Goal: Task Accomplishment & Management: Use online tool/utility

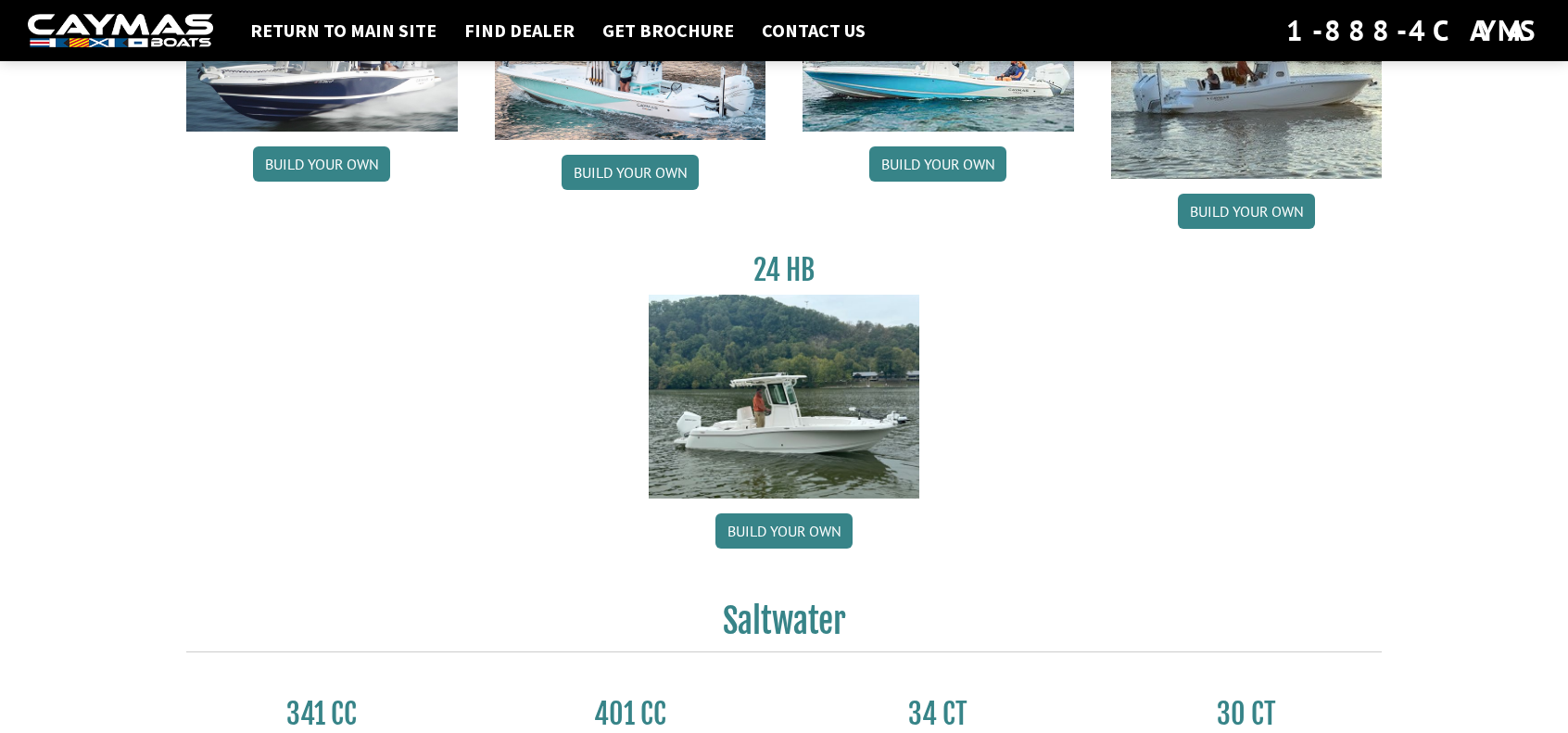
scroll to position [370, 0]
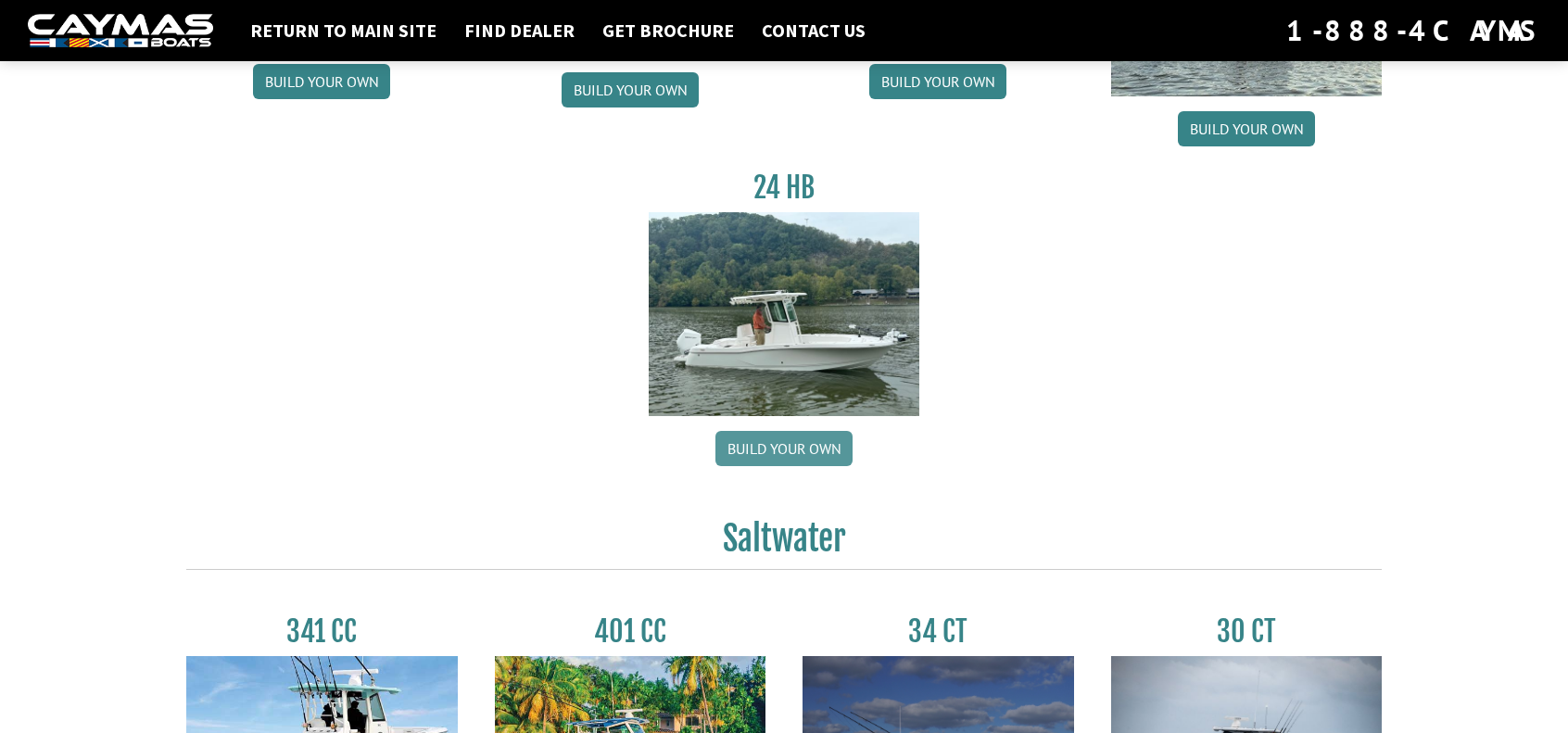
click at [802, 446] on link "Build your own" at bounding box center [784, 449] width 137 height 36
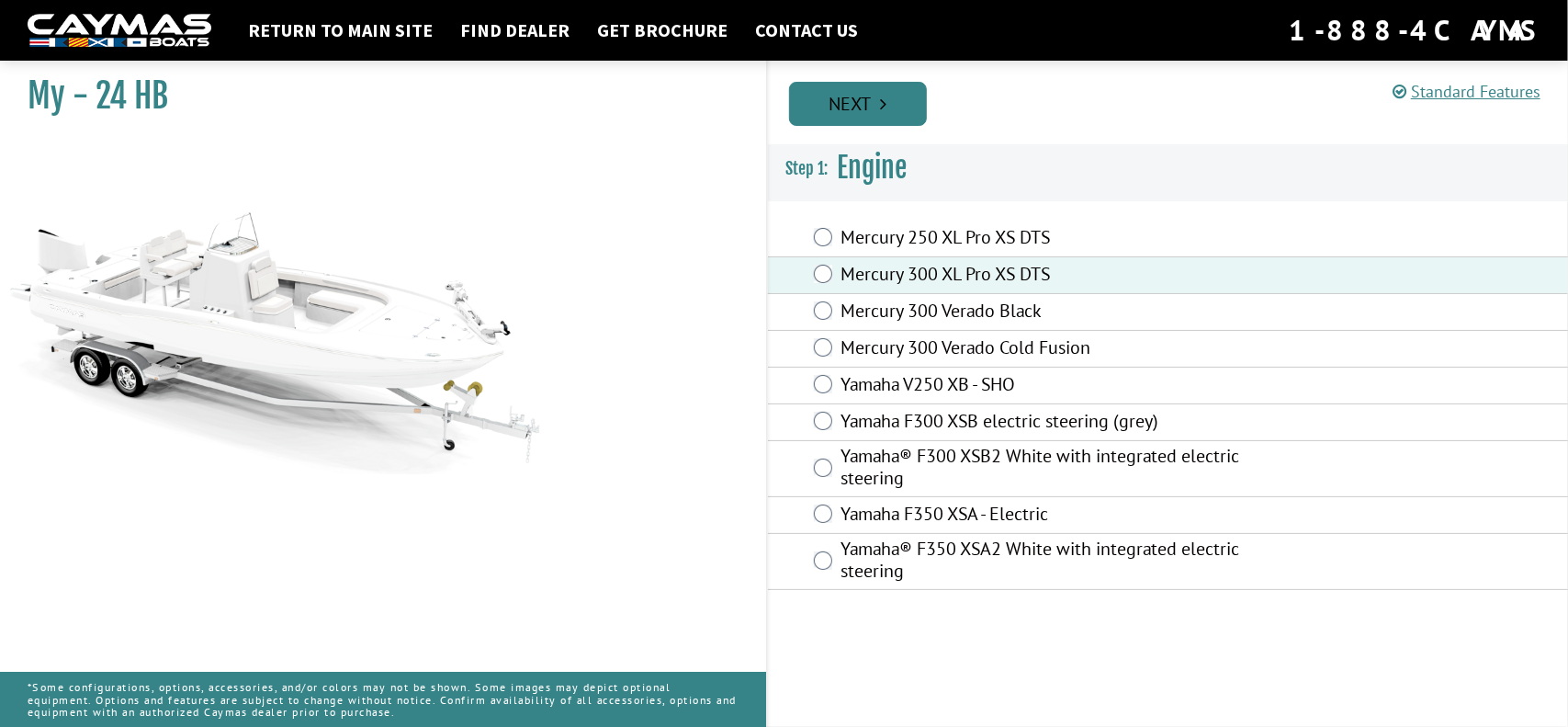
click at [889, 116] on link "Next" at bounding box center [858, 103] width 138 height 44
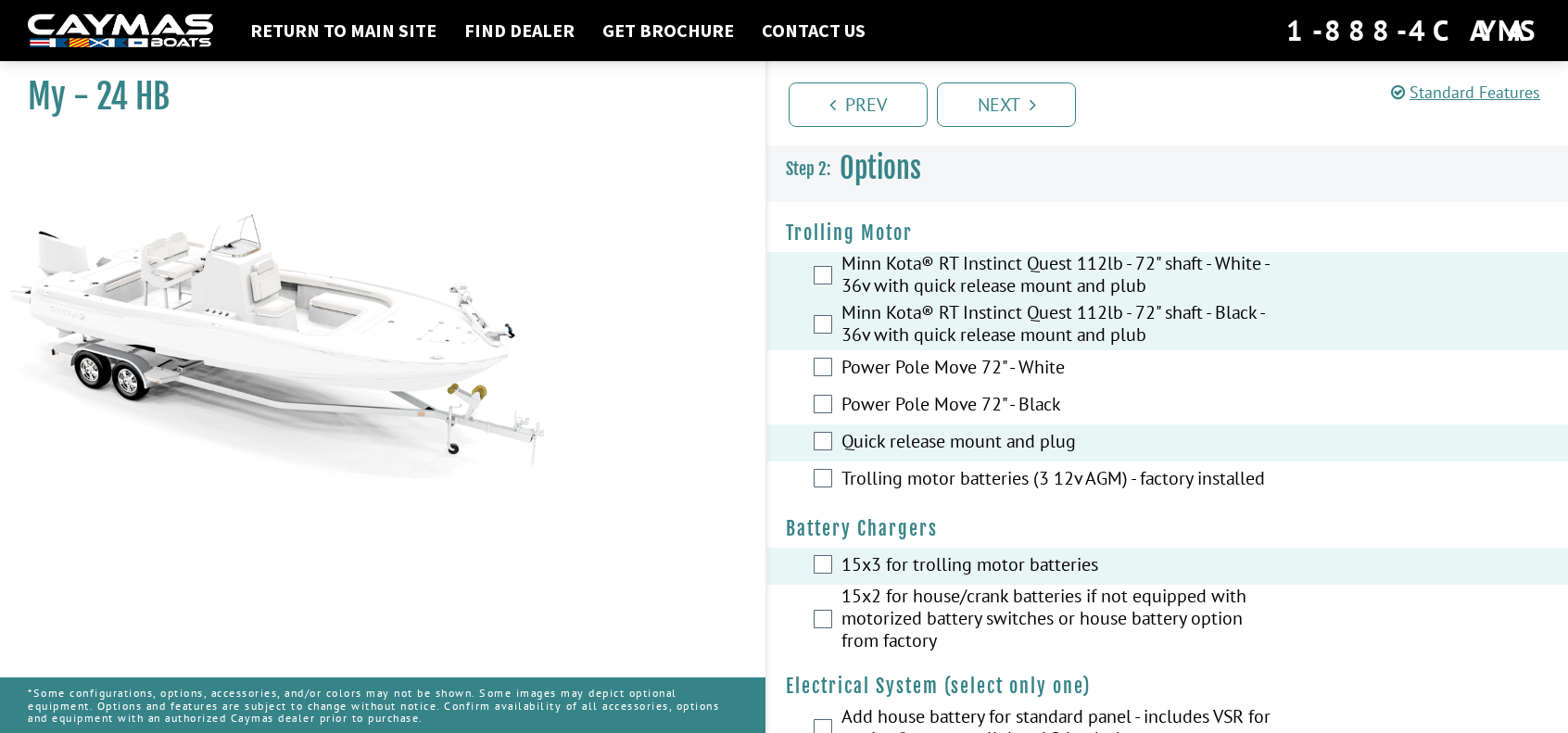
click at [969, 477] on label "Trolling motor batteries (3 12v AGM) - factory installed" at bounding box center [1060, 479] width 436 height 27
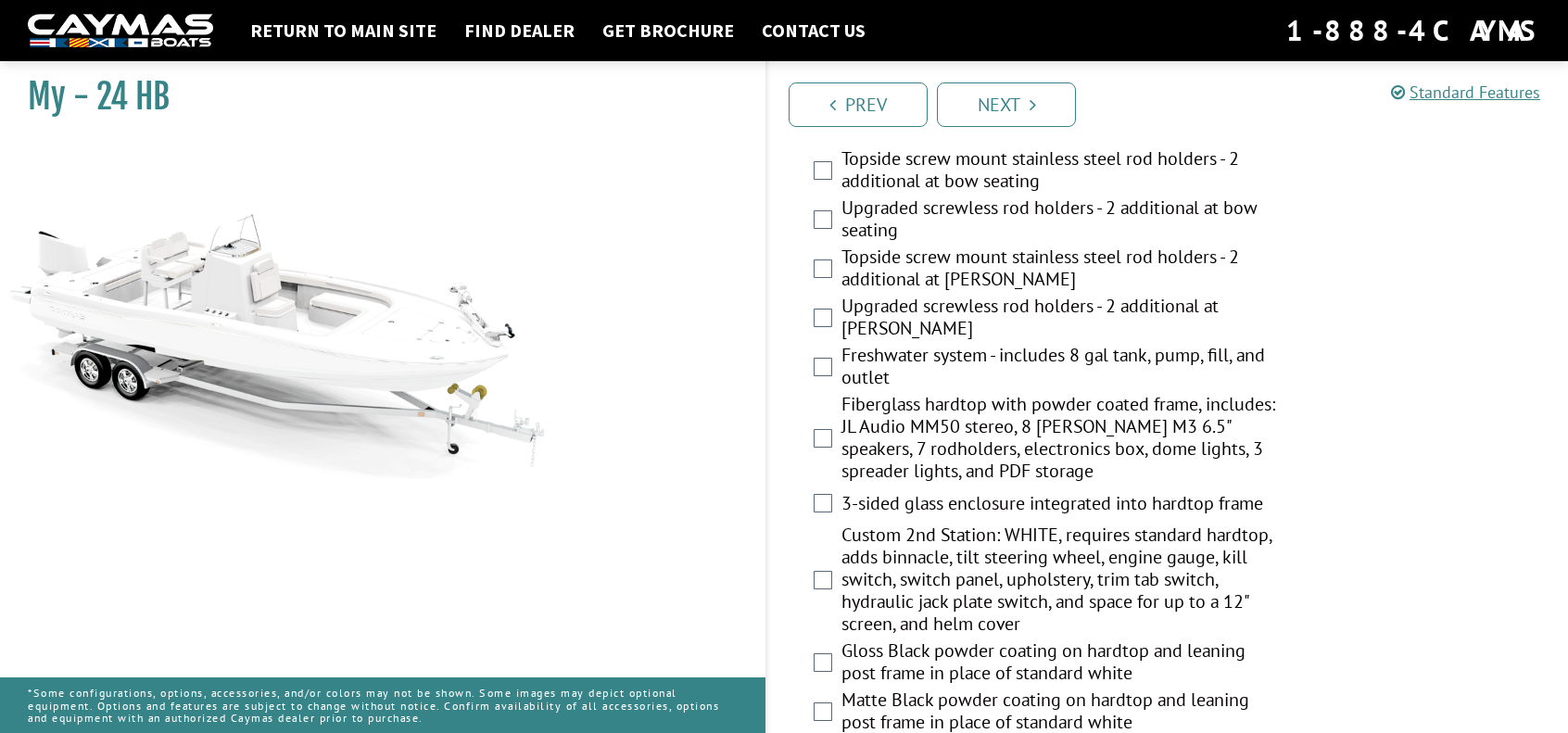
scroll to position [1482, 0]
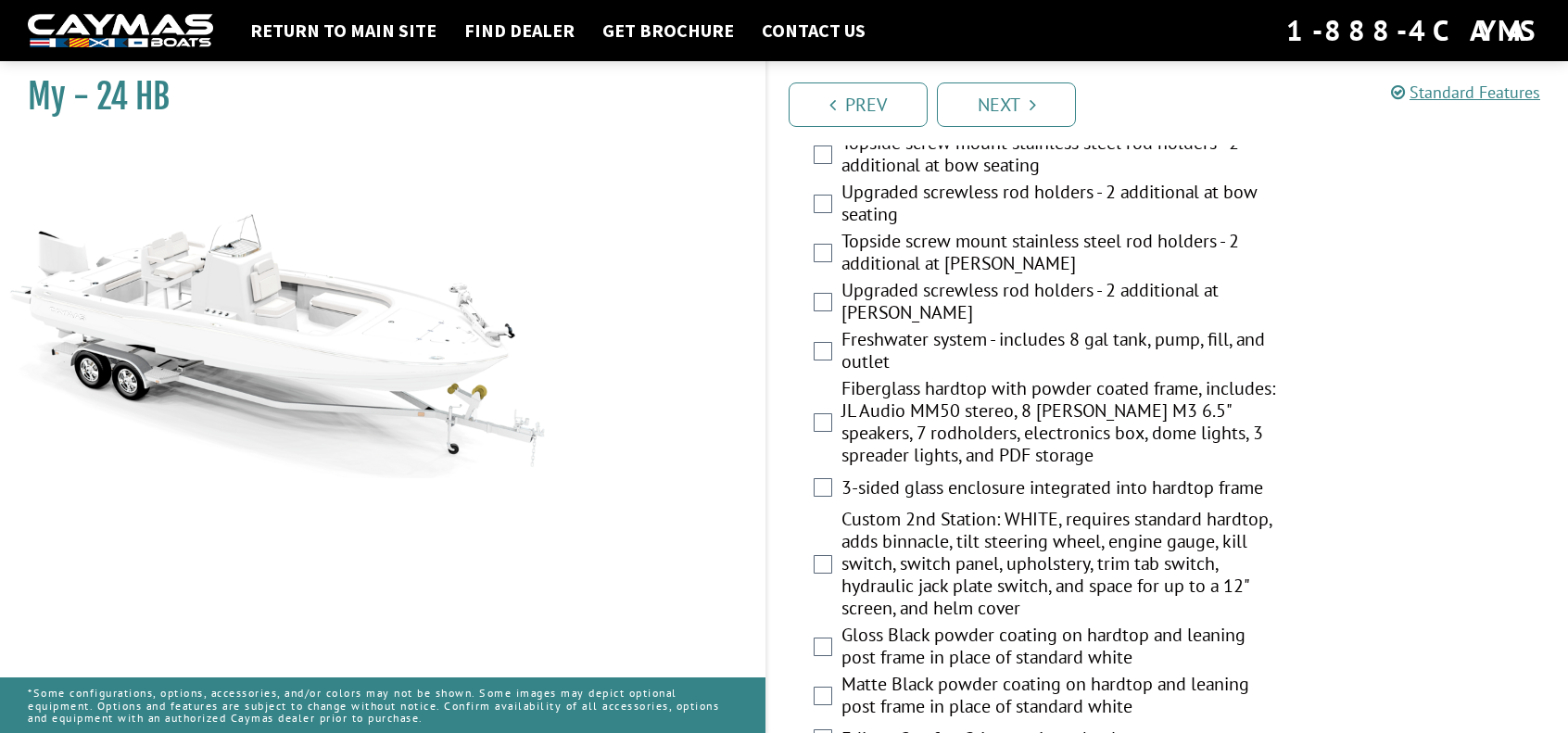
click at [834, 348] on div "Freshwater system - includes 8 gal tank, pump, fill, and outlet" at bounding box center [1168, 353] width 801 height 50
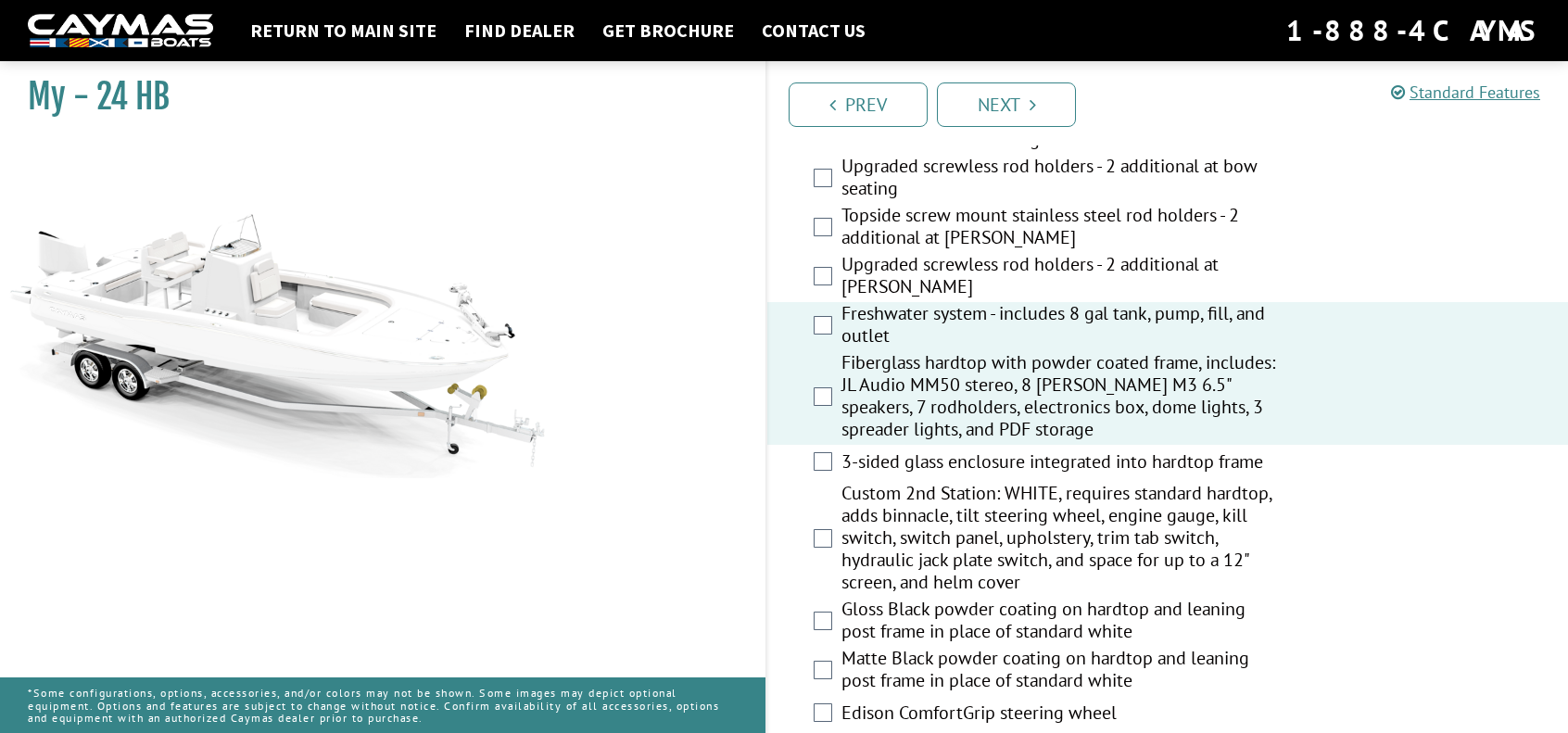
scroll to position [1575, 0]
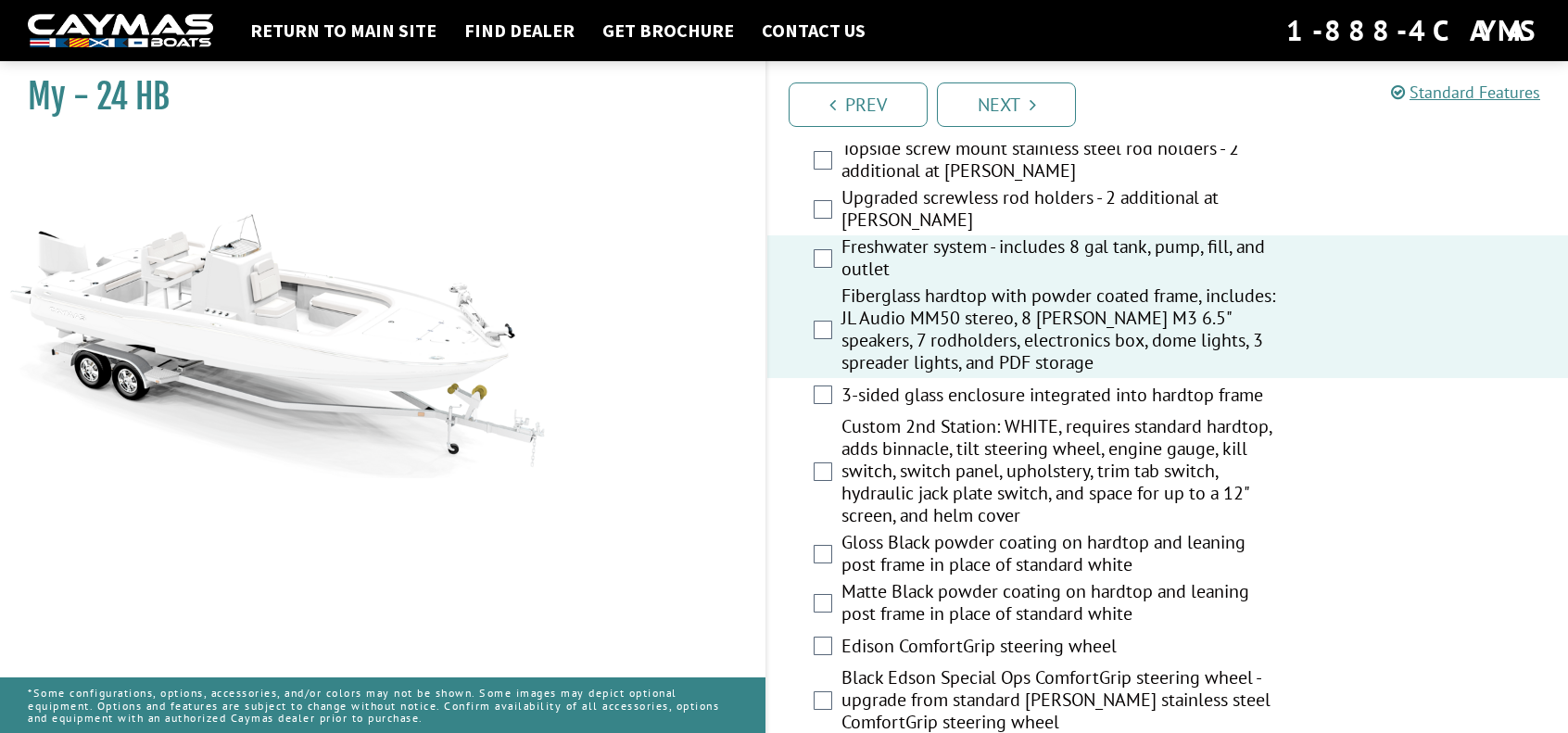
click at [904, 392] on label "3-sided glass enclosure integrated into hardtop frame" at bounding box center [1060, 396] width 436 height 27
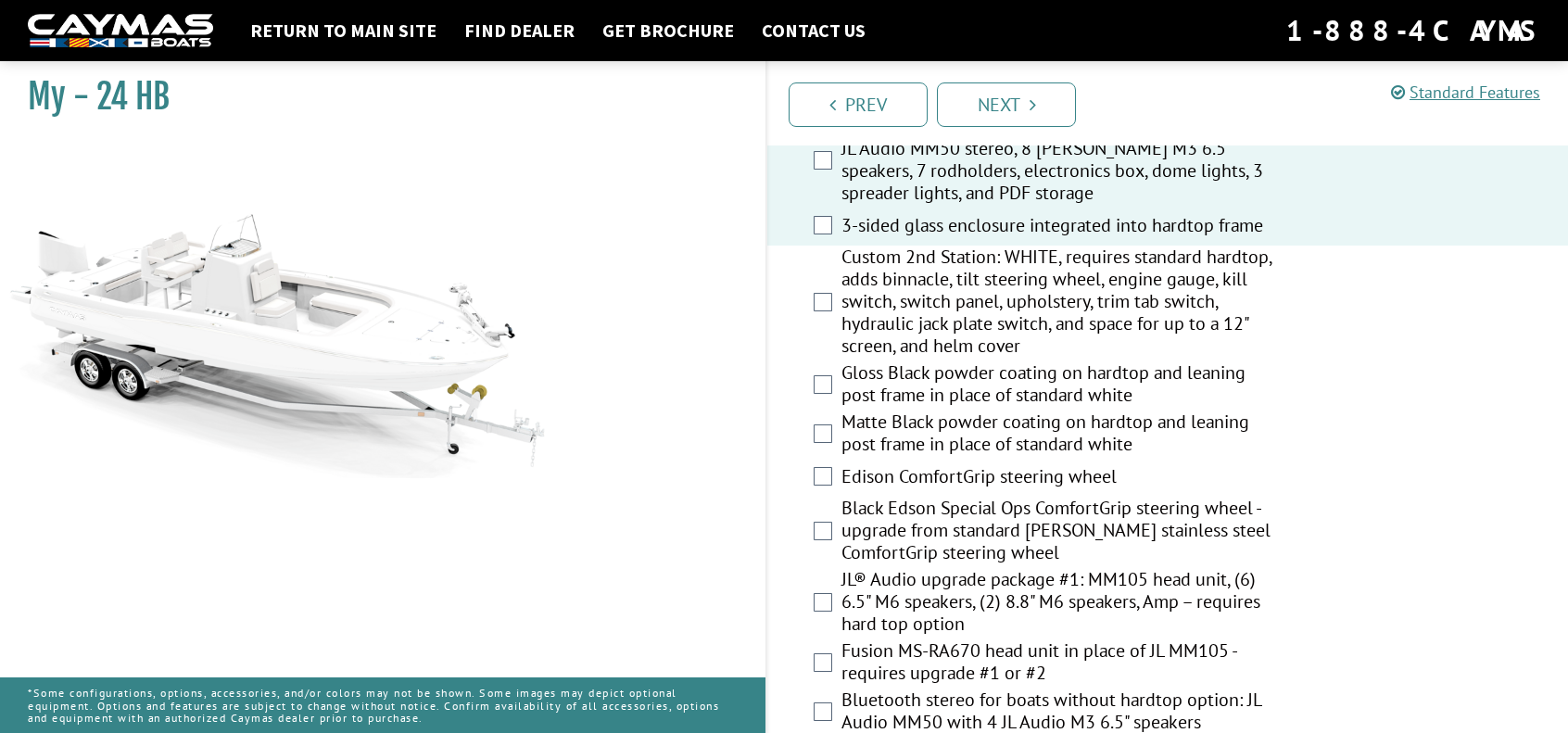
scroll to position [1760, 0]
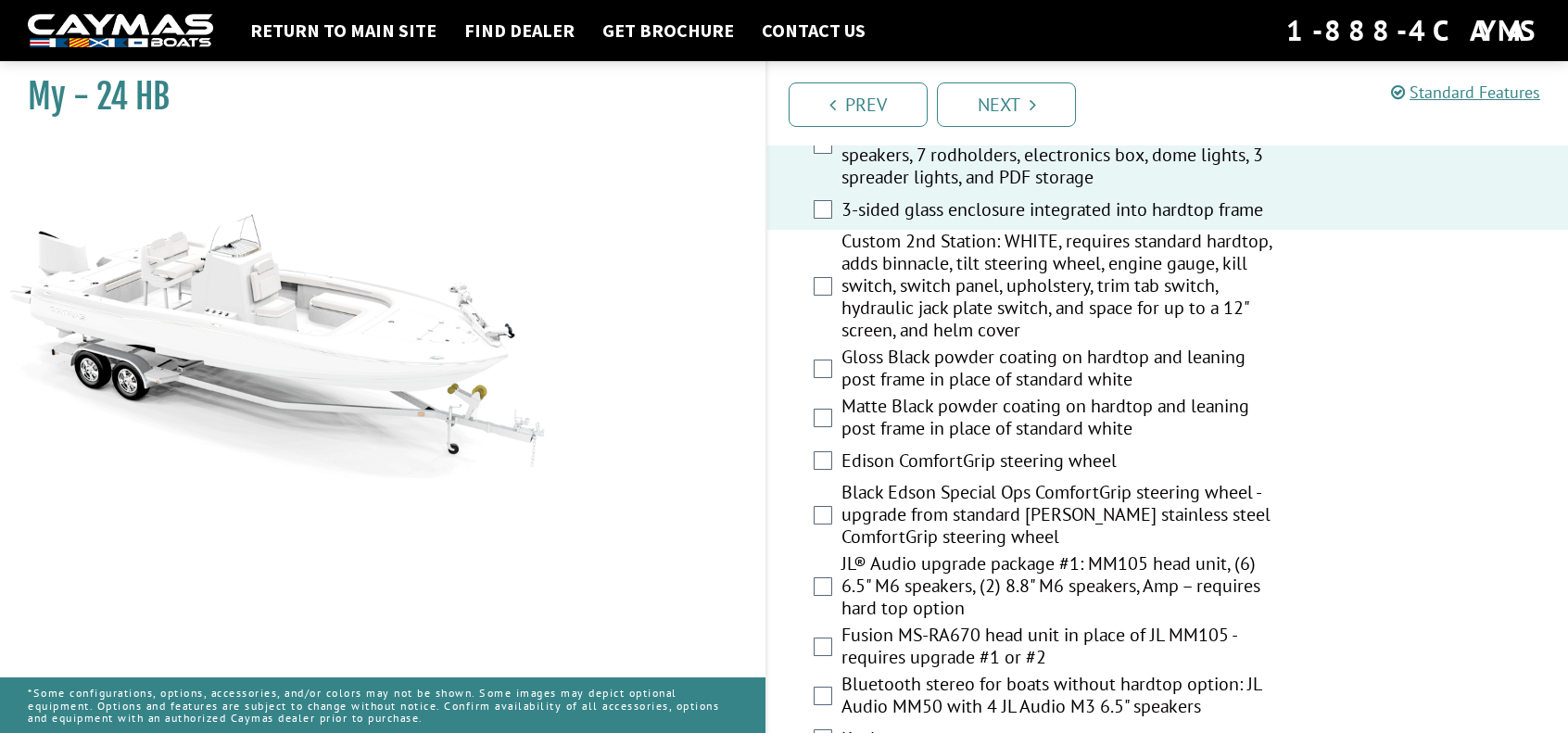
click at [985, 424] on label "Matte Black powder coating on hardtop and leaning post frame in place of standa…" at bounding box center [1060, 419] width 436 height 50
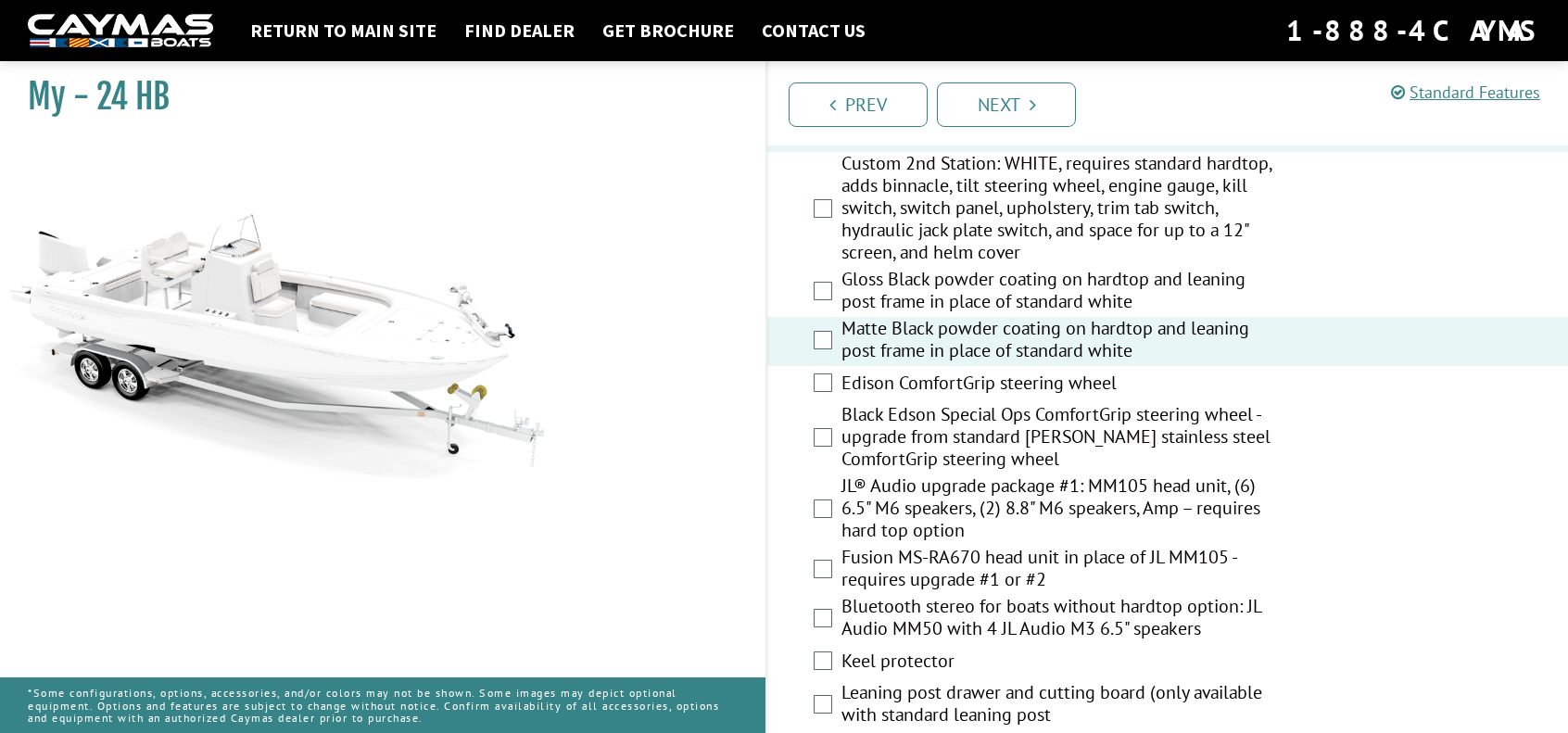
scroll to position [1852, 0]
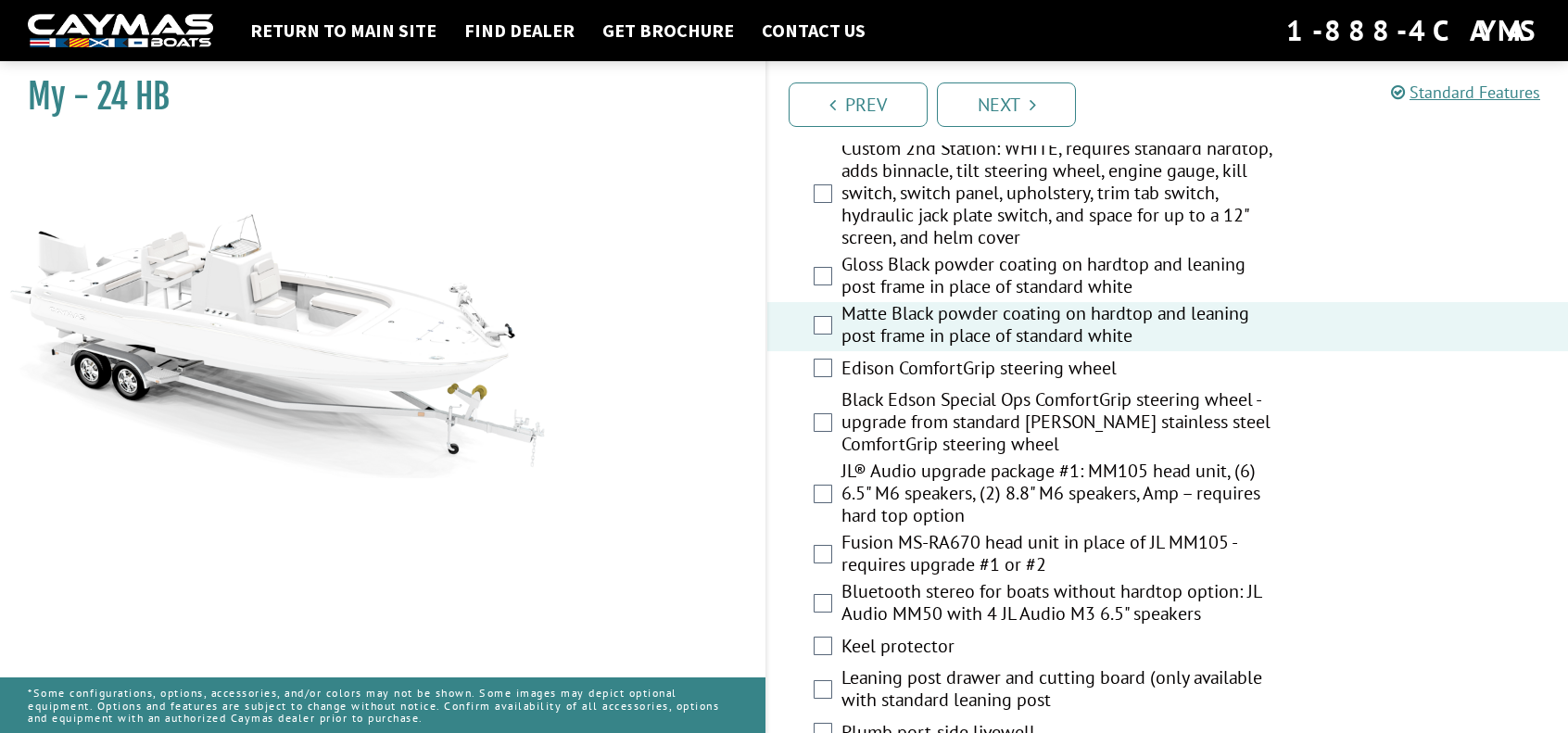
click at [1010, 424] on label "Black Edson Special Ops ComfortGrip steering wheel - upgrade from standard [PER…" at bounding box center [1060, 424] width 436 height 71
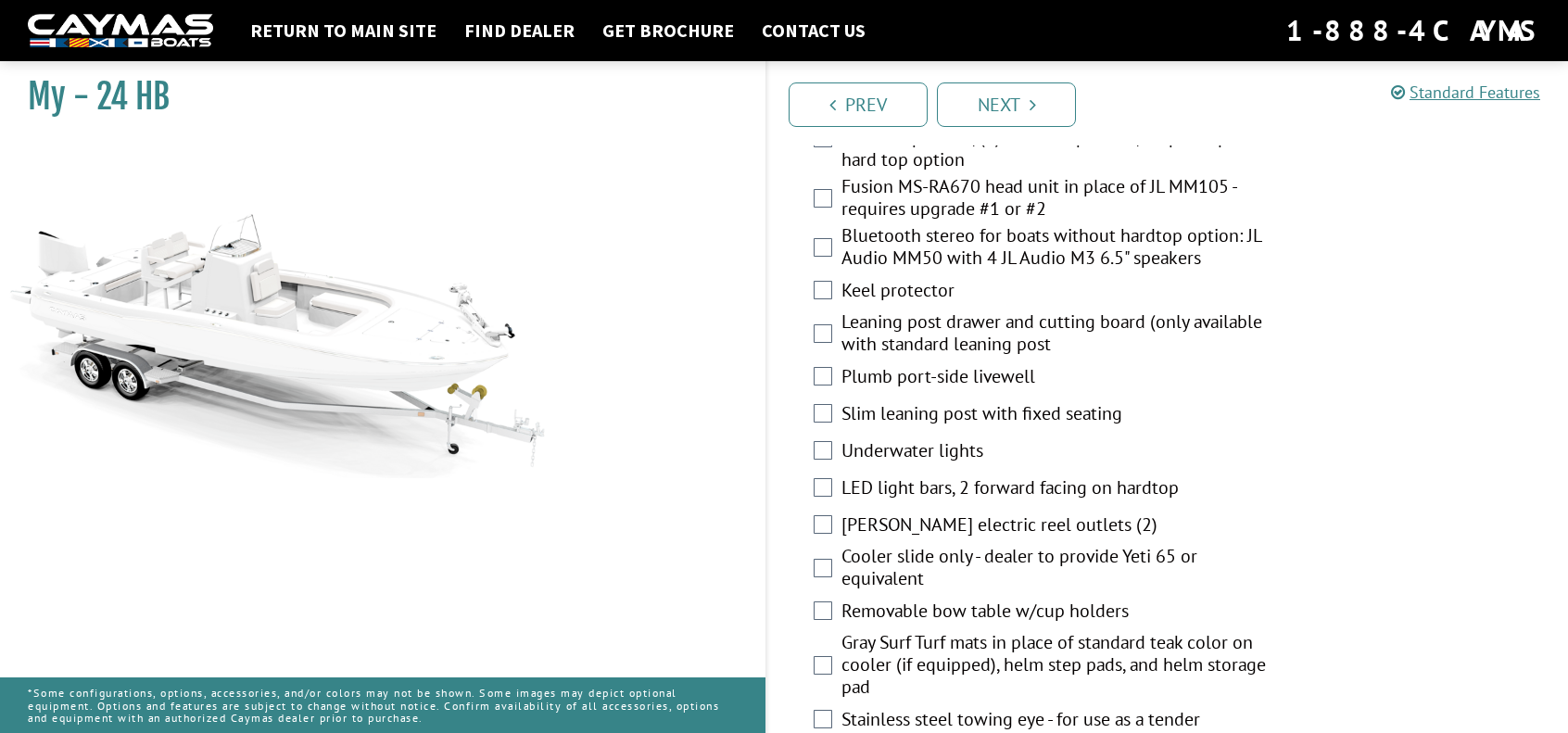
scroll to position [2224, 0]
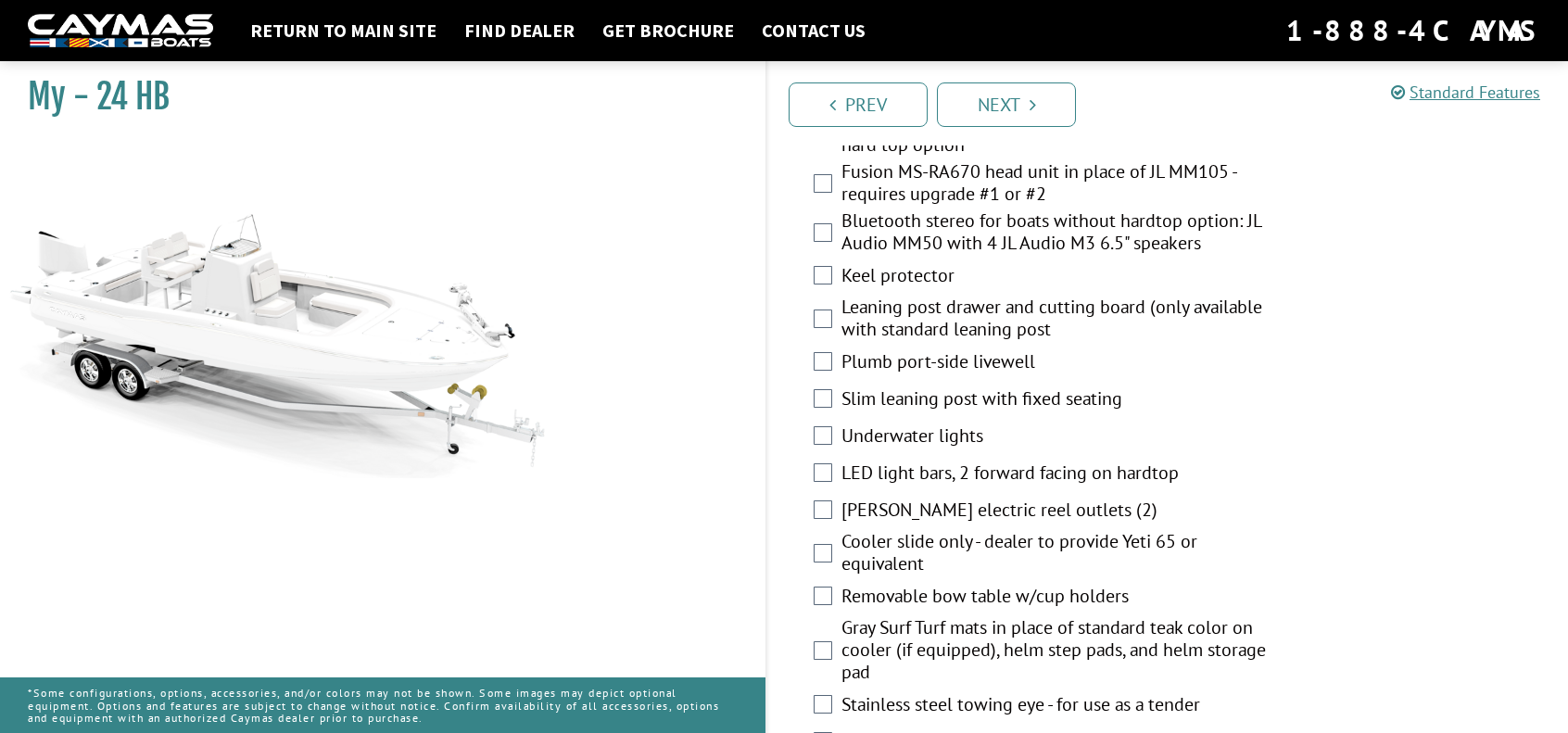
click at [931, 431] on label "Underwater lights" at bounding box center [1060, 437] width 436 height 27
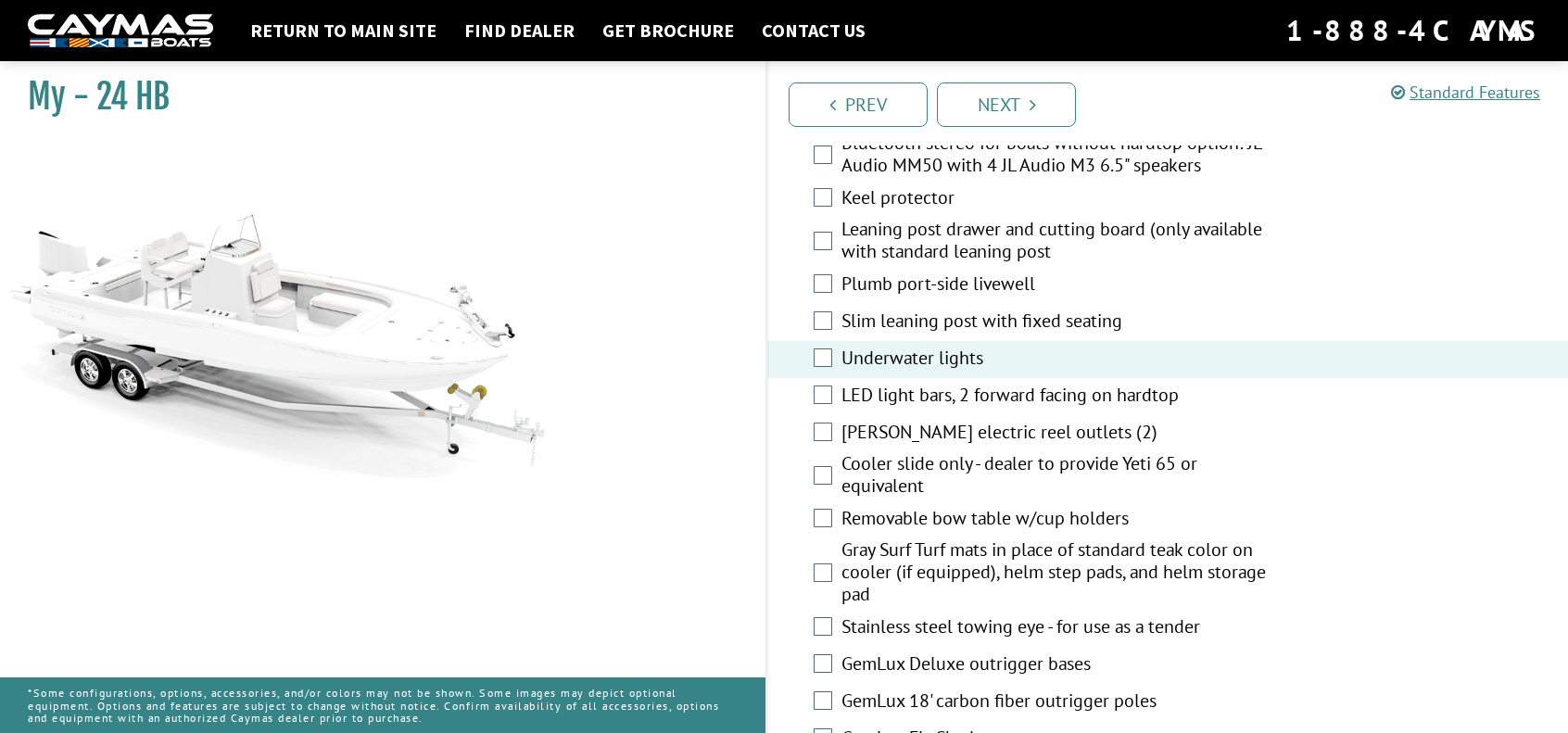
scroll to position [2316, 0]
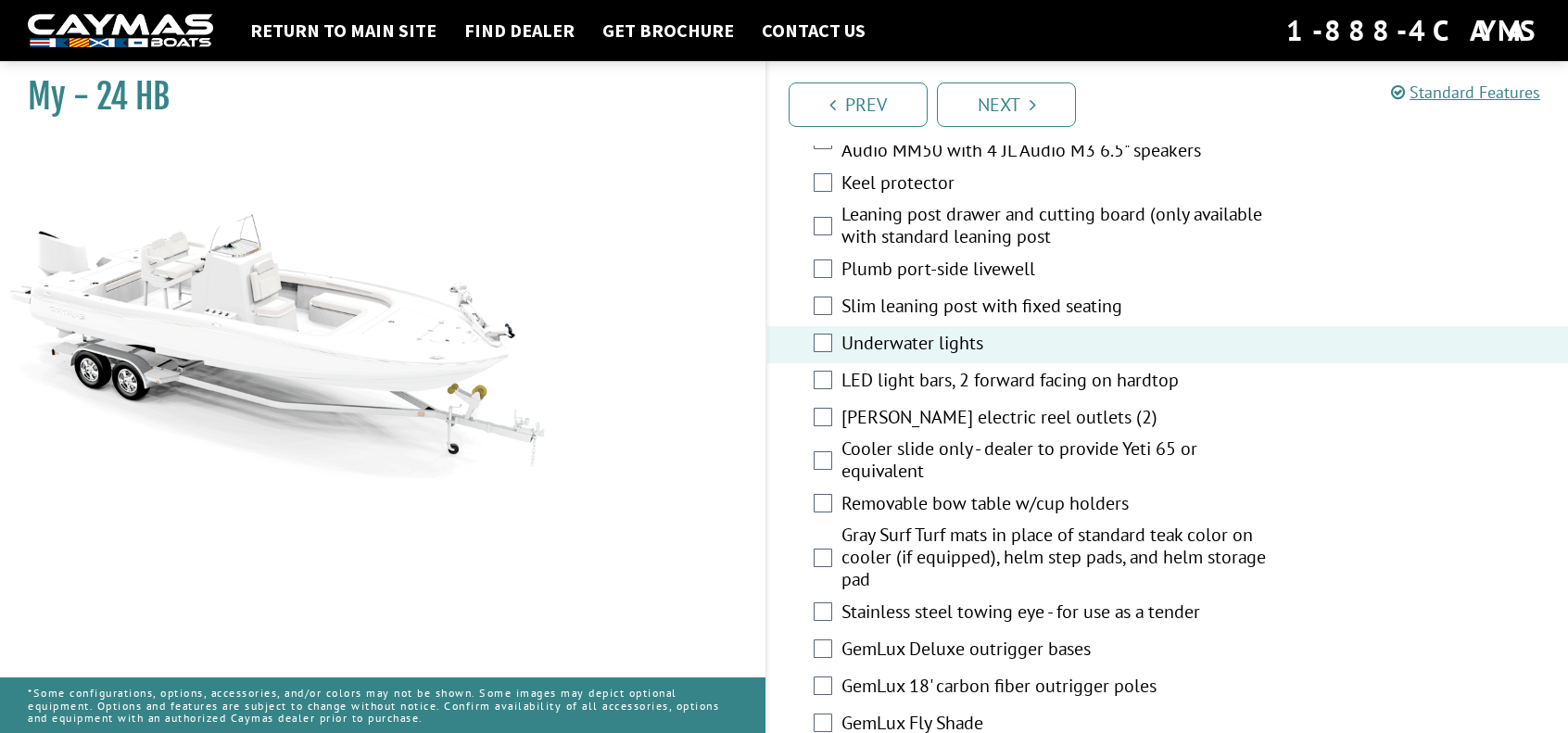
click at [935, 379] on label "LED light bars, 2 forward facing on hardtop" at bounding box center [1060, 381] width 436 height 27
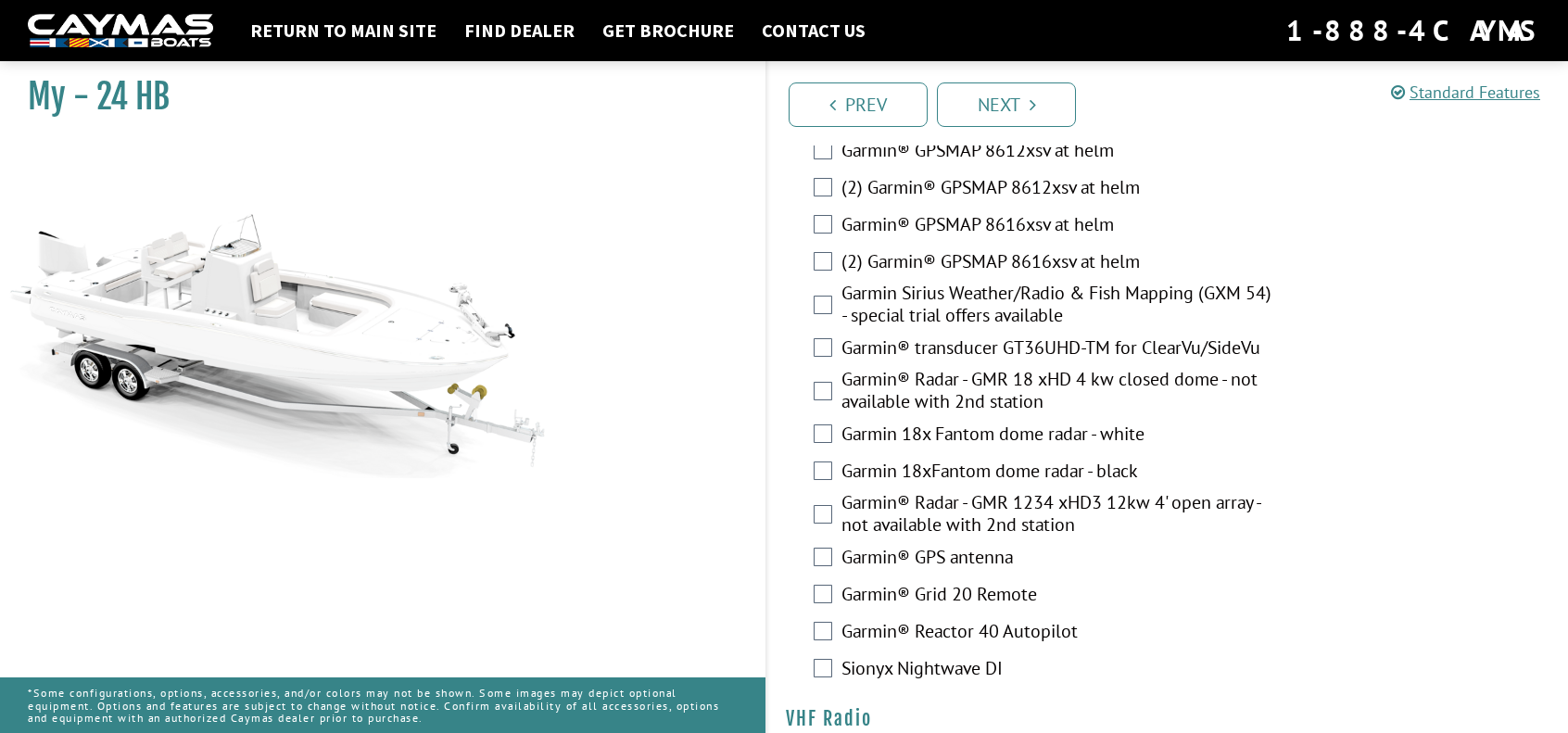
scroll to position [4187, 0]
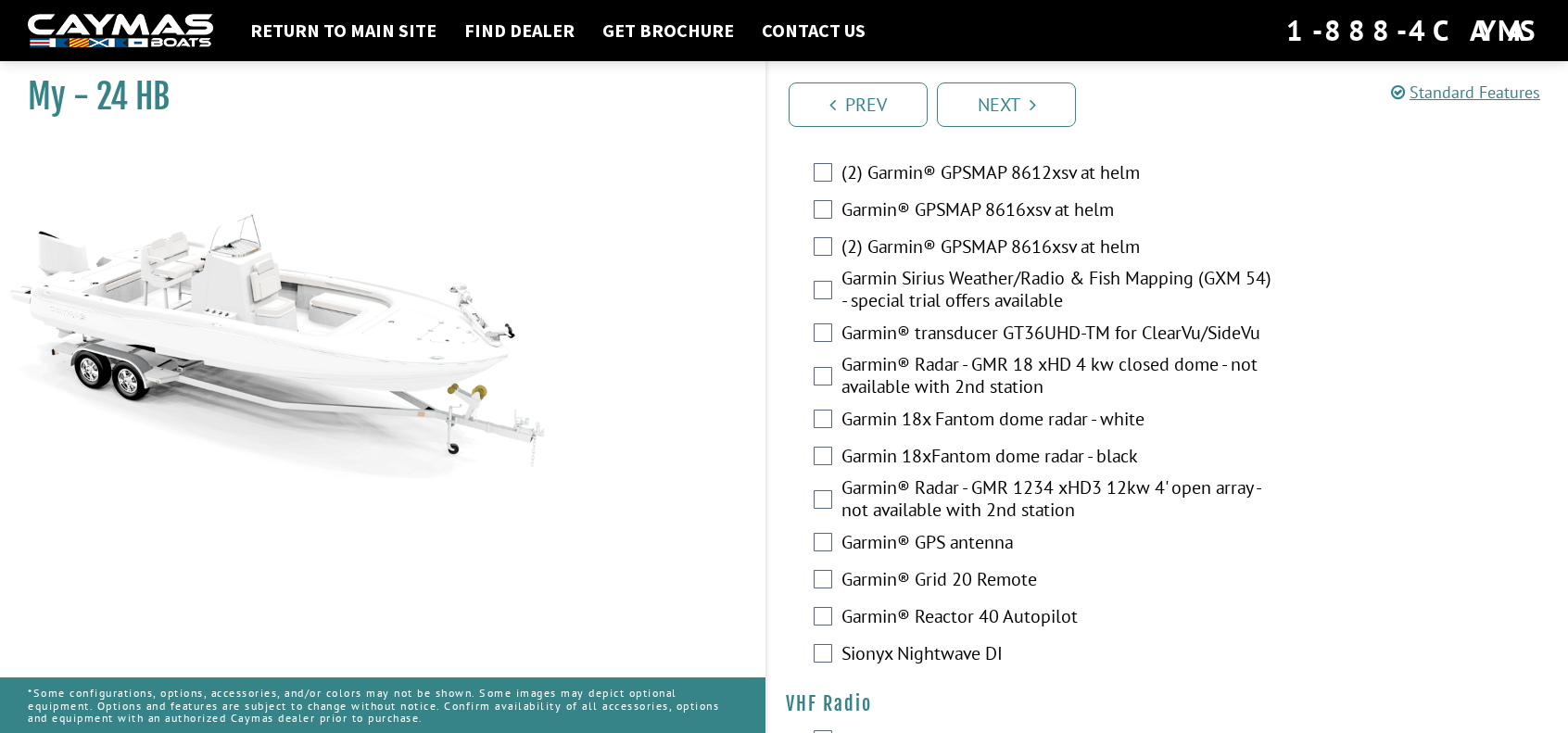
click at [1131, 396] on label "Garmin® Radar - GMR 18 xHD 4 kw closed dome - not available with 2nd station" at bounding box center [1060, 377] width 436 height 50
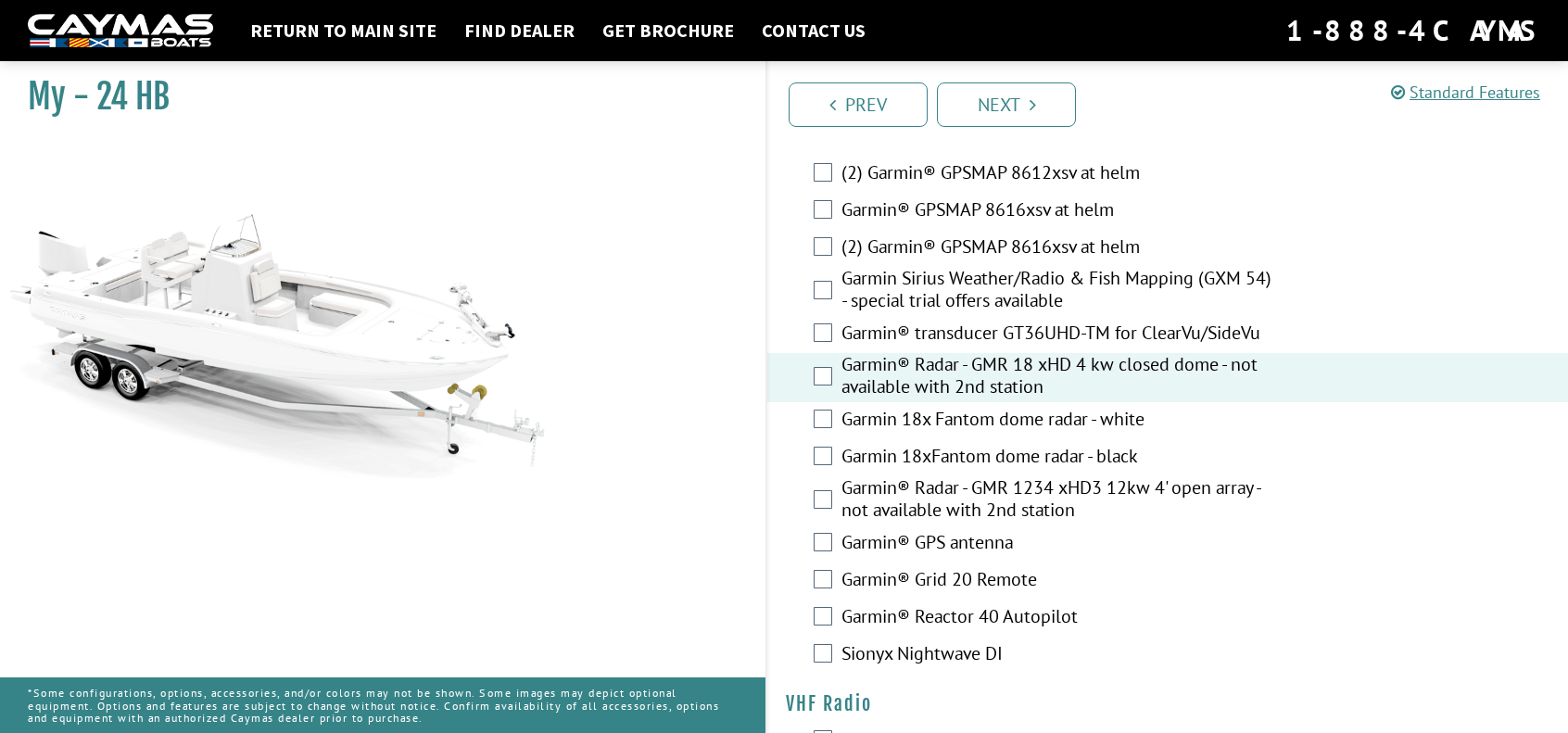
click at [868, 349] on label "Garmin® transducer GT36UHD-TM for ClearVu/SideVu" at bounding box center [1060, 335] width 436 height 27
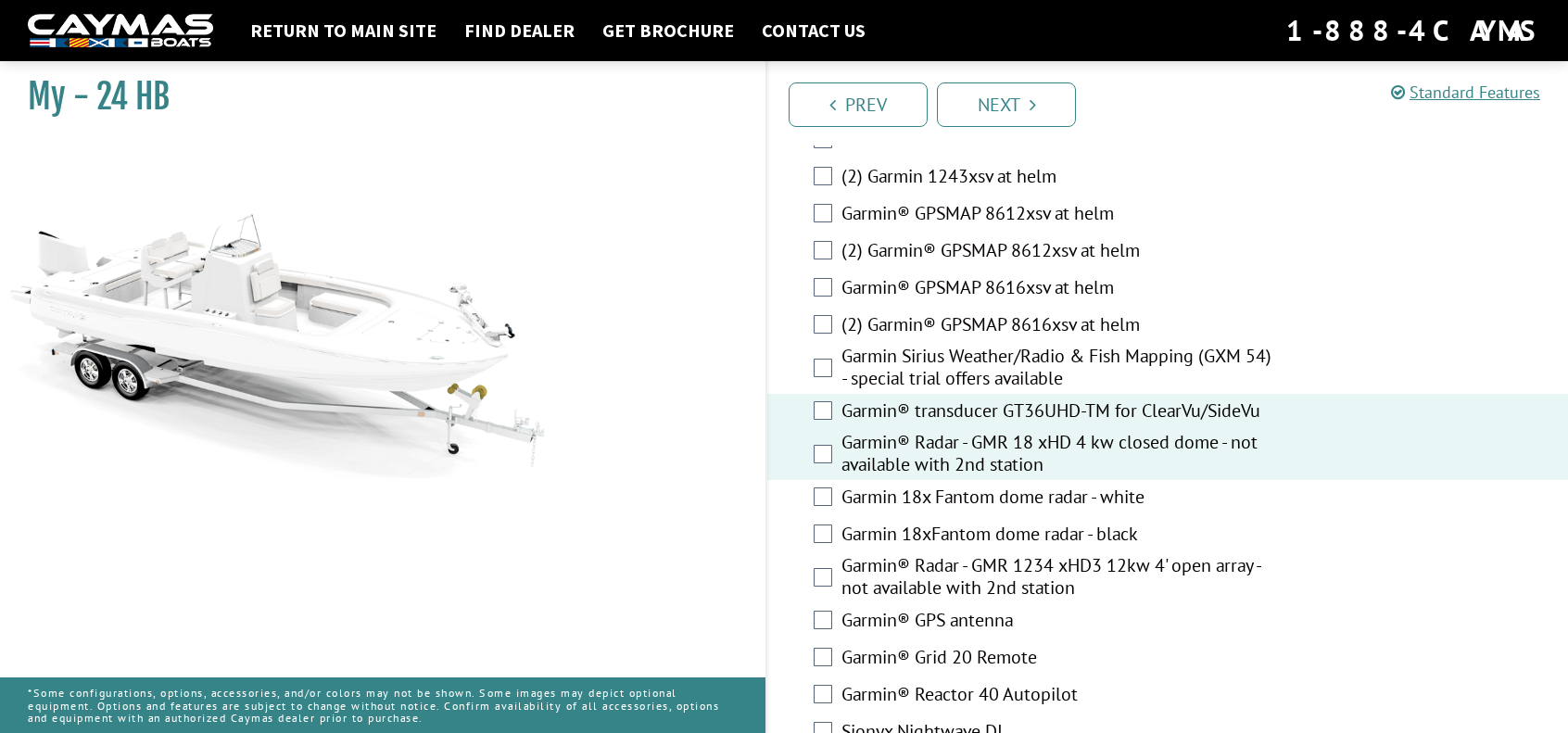
scroll to position [4095, 0]
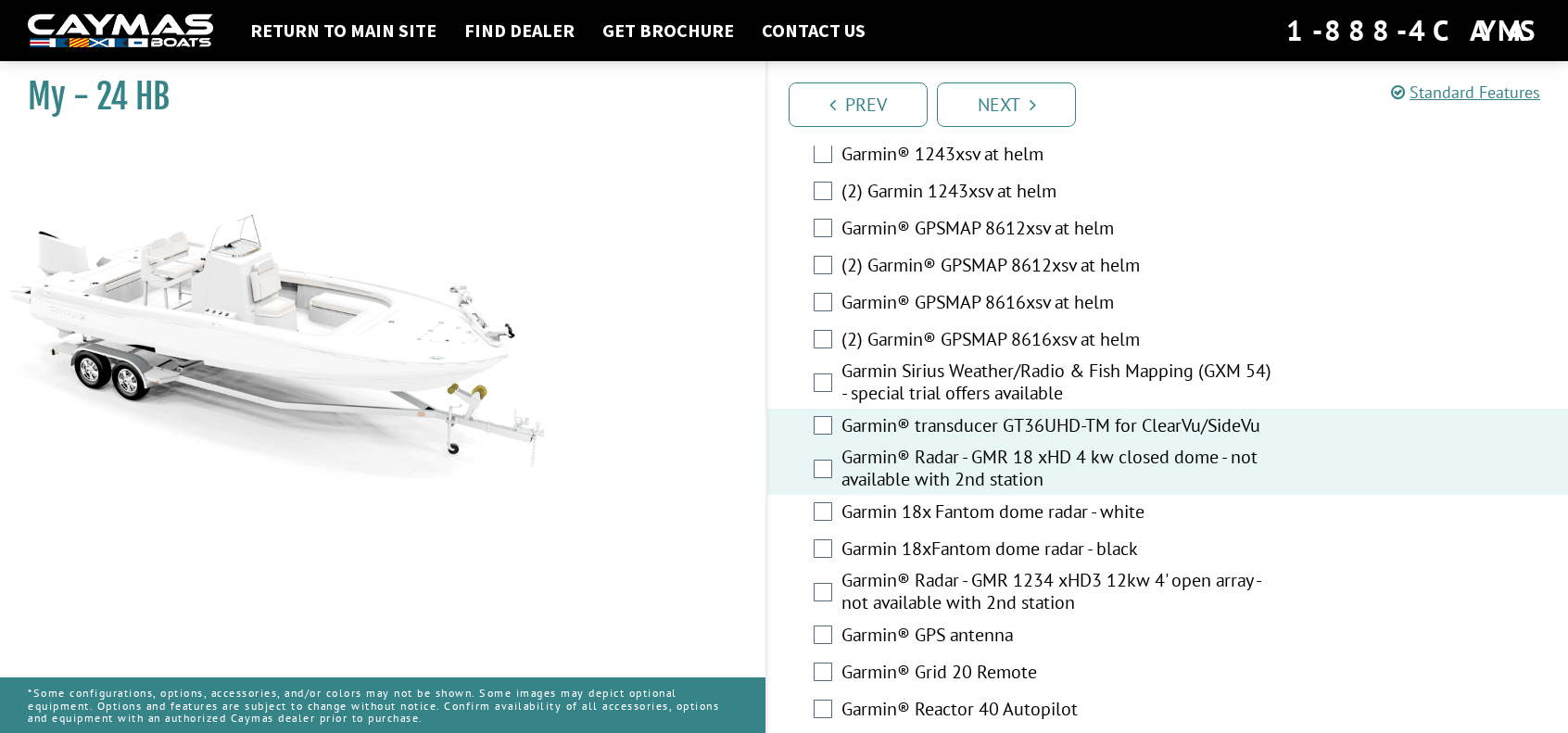
click at [930, 404] on label "Garmin Sirius Weather/Radio & Fish Mapping (GXM 54) - special trial offers avai…" at bounding box center [1060, 384] width 436 height 50
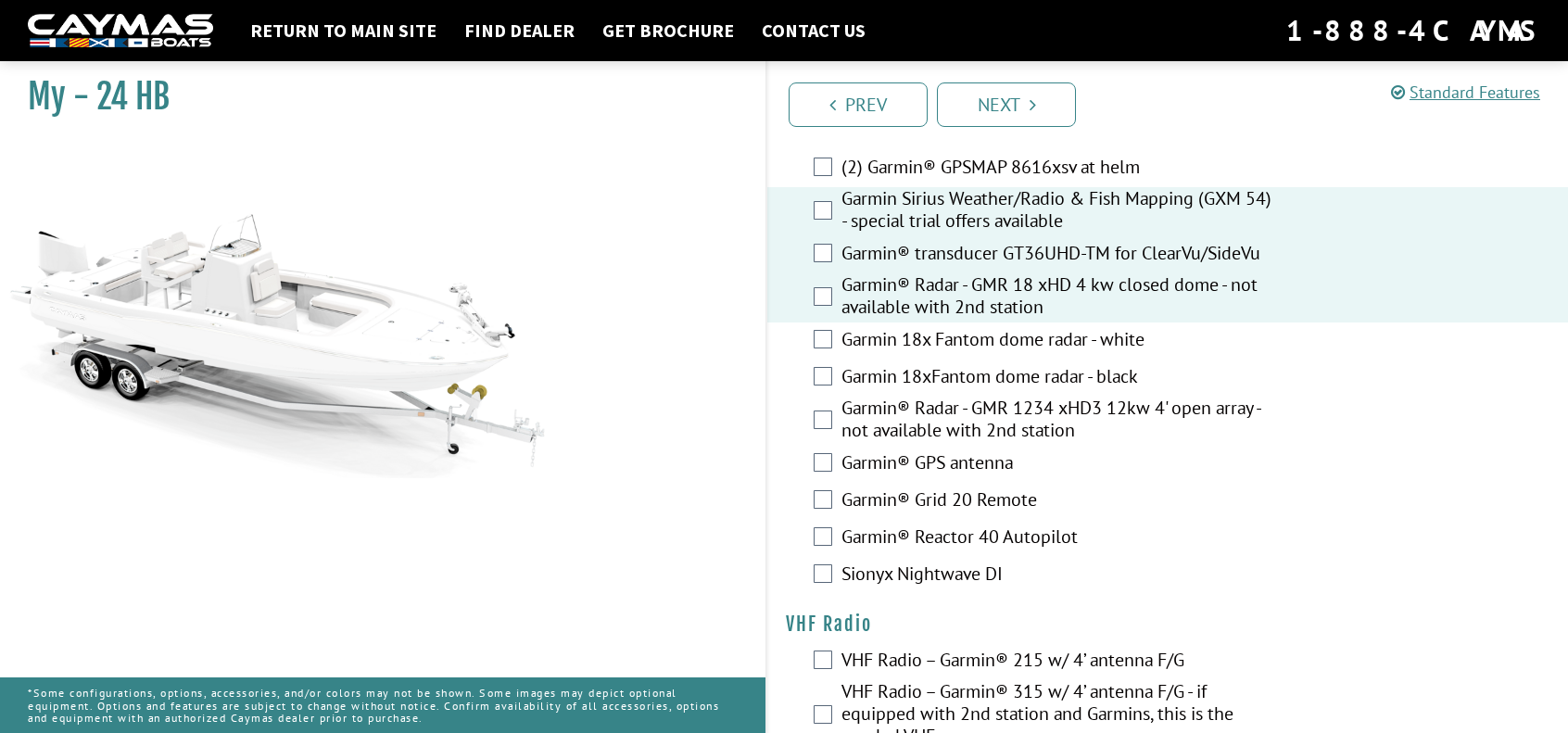
scroll to position [4280, 0]
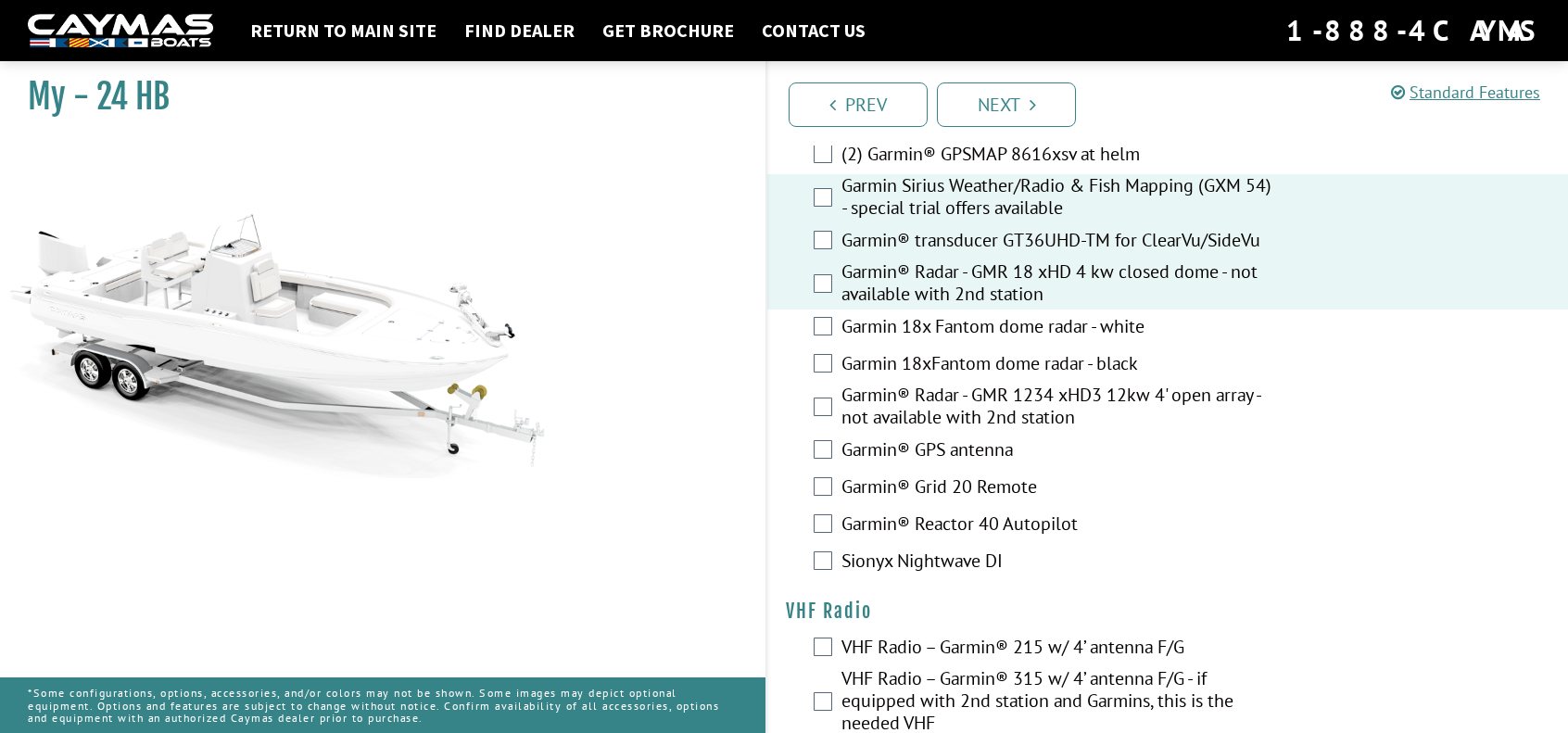
click at [958, 465] on label "Garmin® GPS antenna" at bounding box center [1060, 451] width 436 height 27
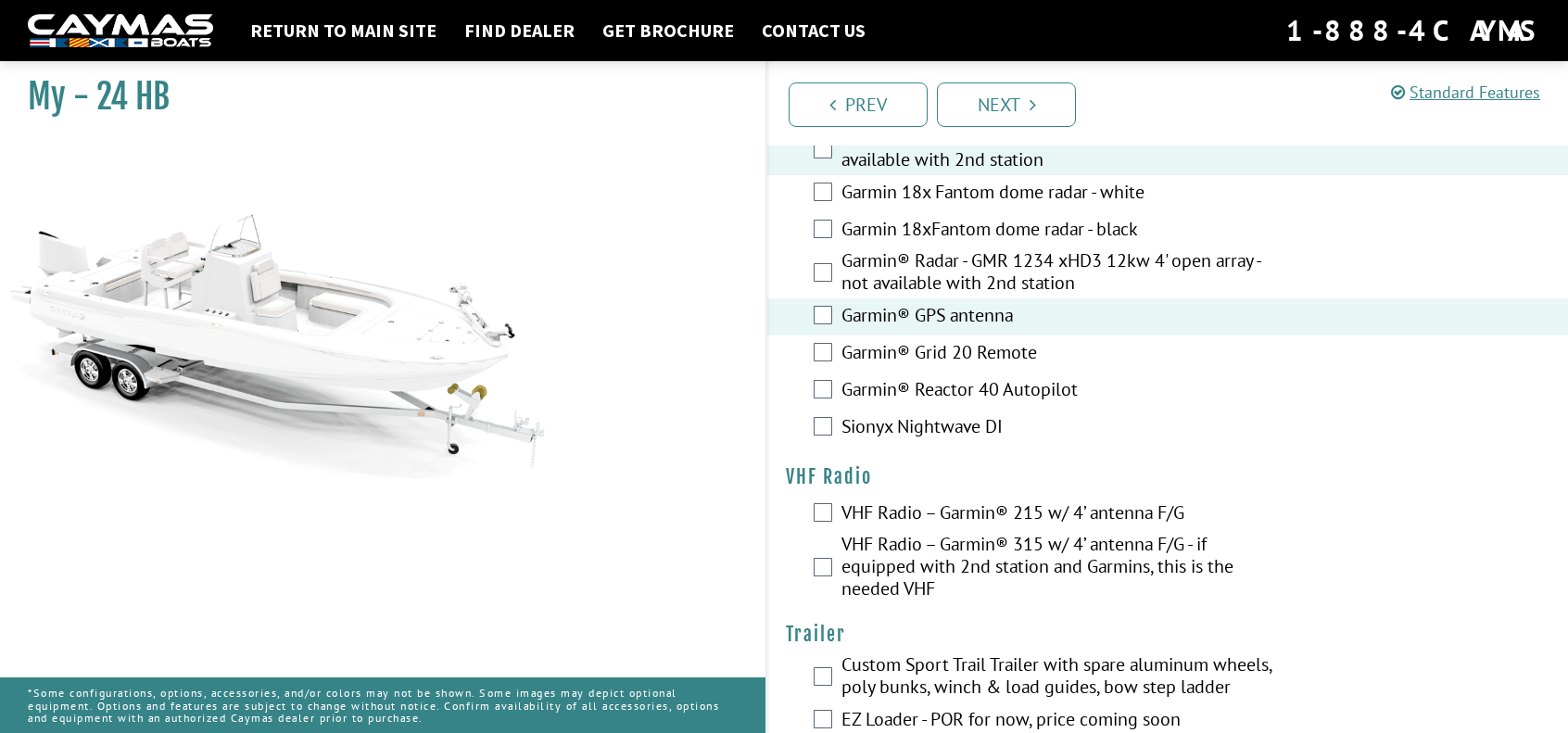
scroll to position [4465, 0]
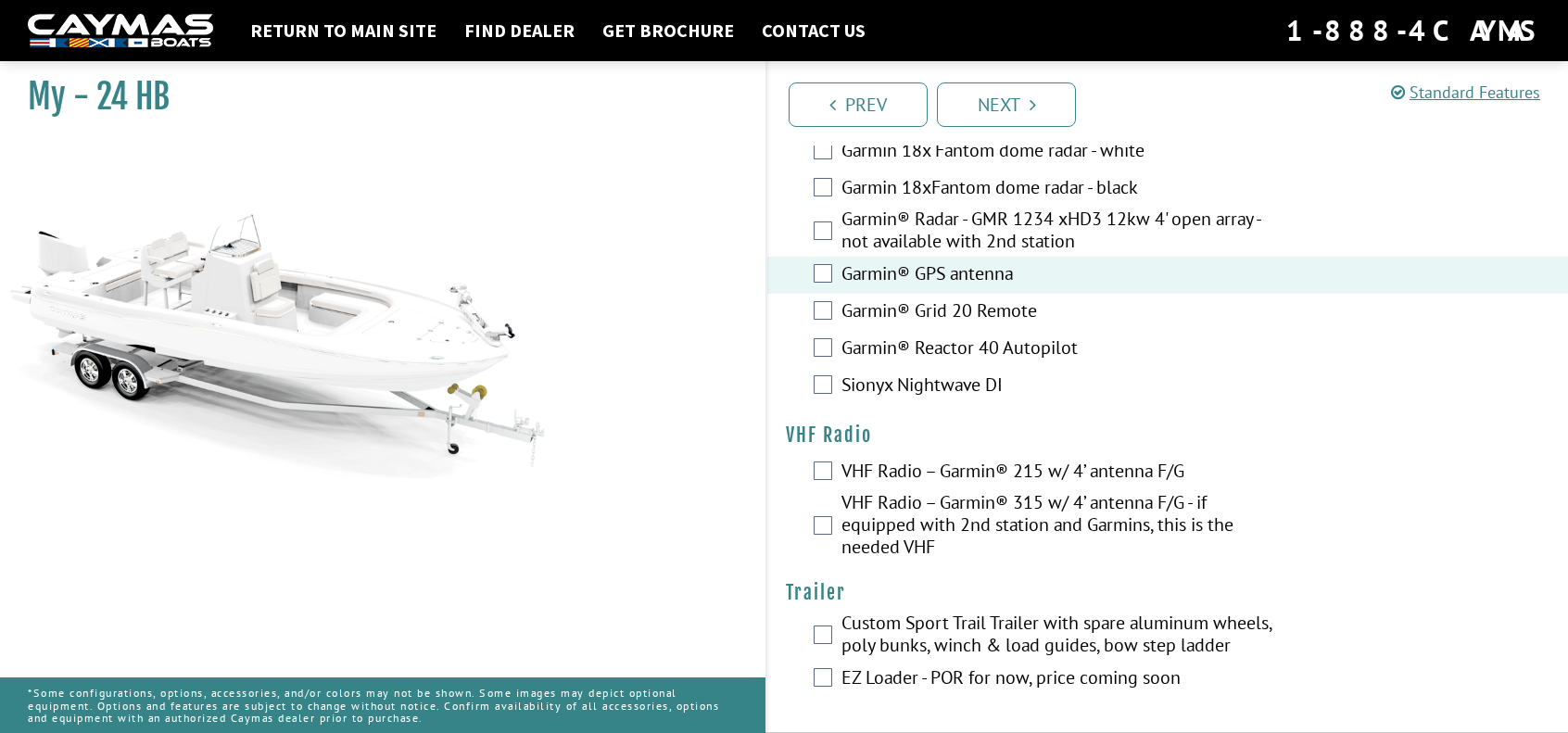
click at [892, 392] on label "Sionyx Nightwave DI" at bounding box center [1060, 386] width 436 height 27
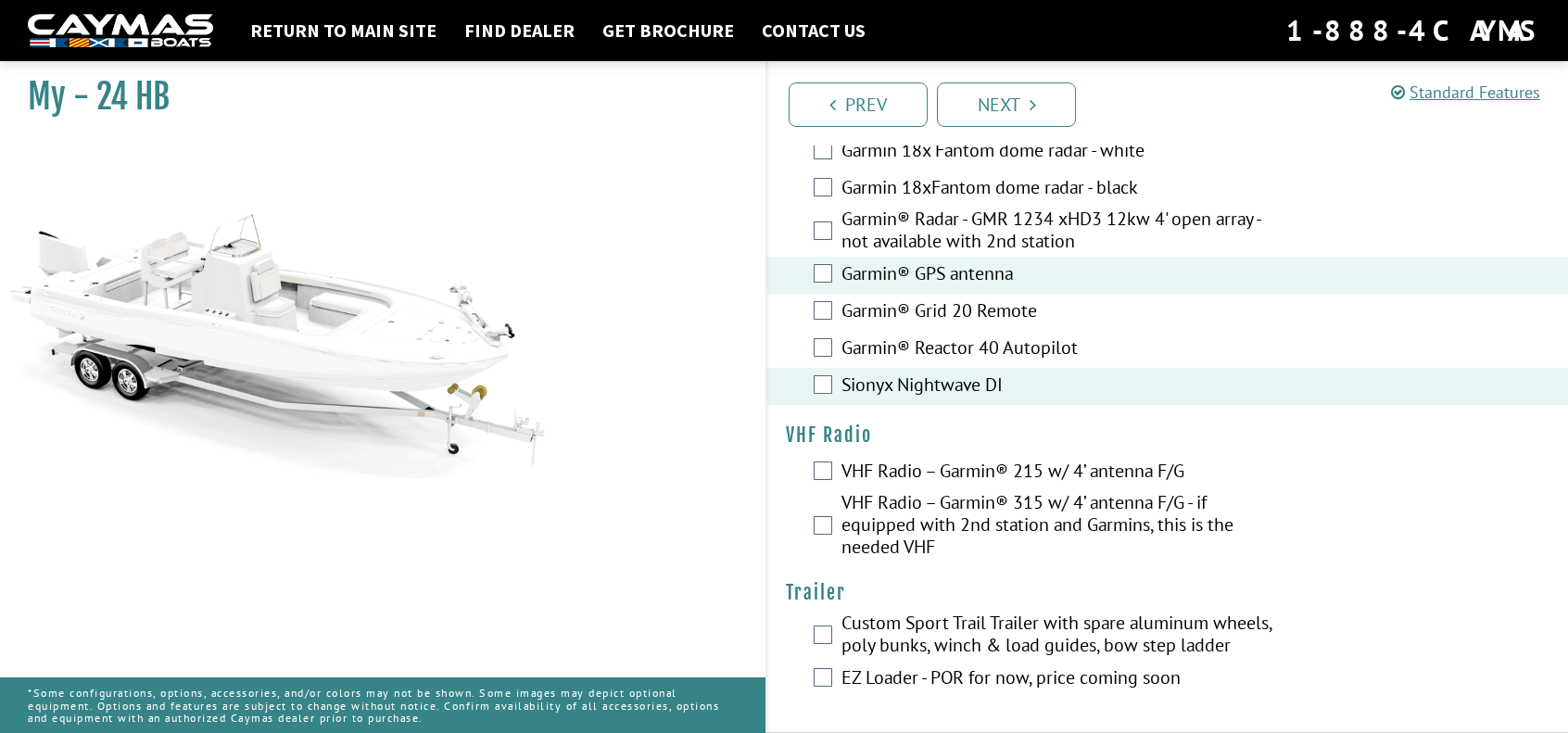
click at [916, 519] on label "VHF Radio – Garmin® 315 w/ 4’ antenna F/G - if equipped with 2nd station and Ga…" at bounding box center [1060, 527] width 436 height 71
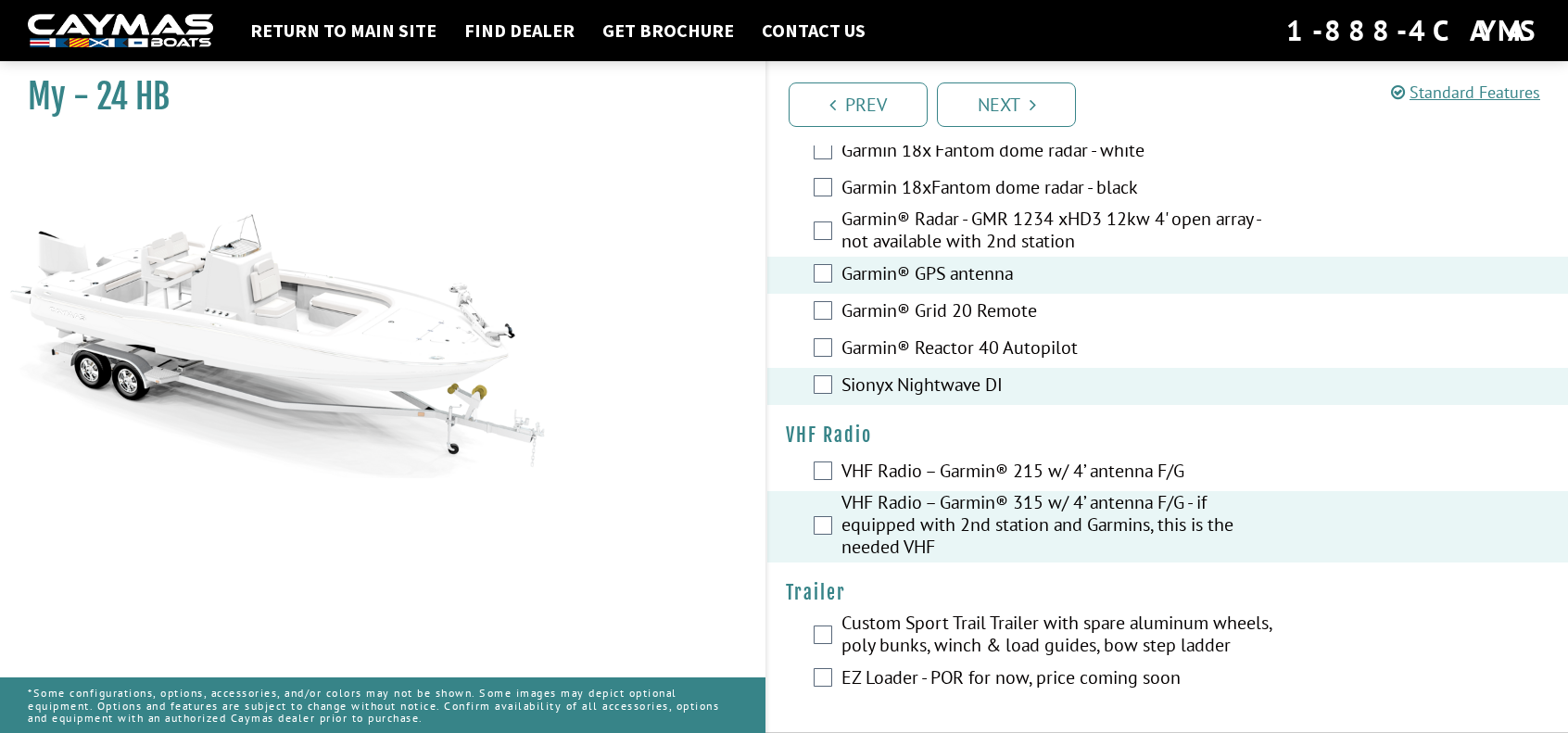
click at [954, 641] on label "Custom Sport Trail Trailer with spare aluminum wheels, poly bunks, winch & load…" at bounding box center [1060, 636] width 436 height 50
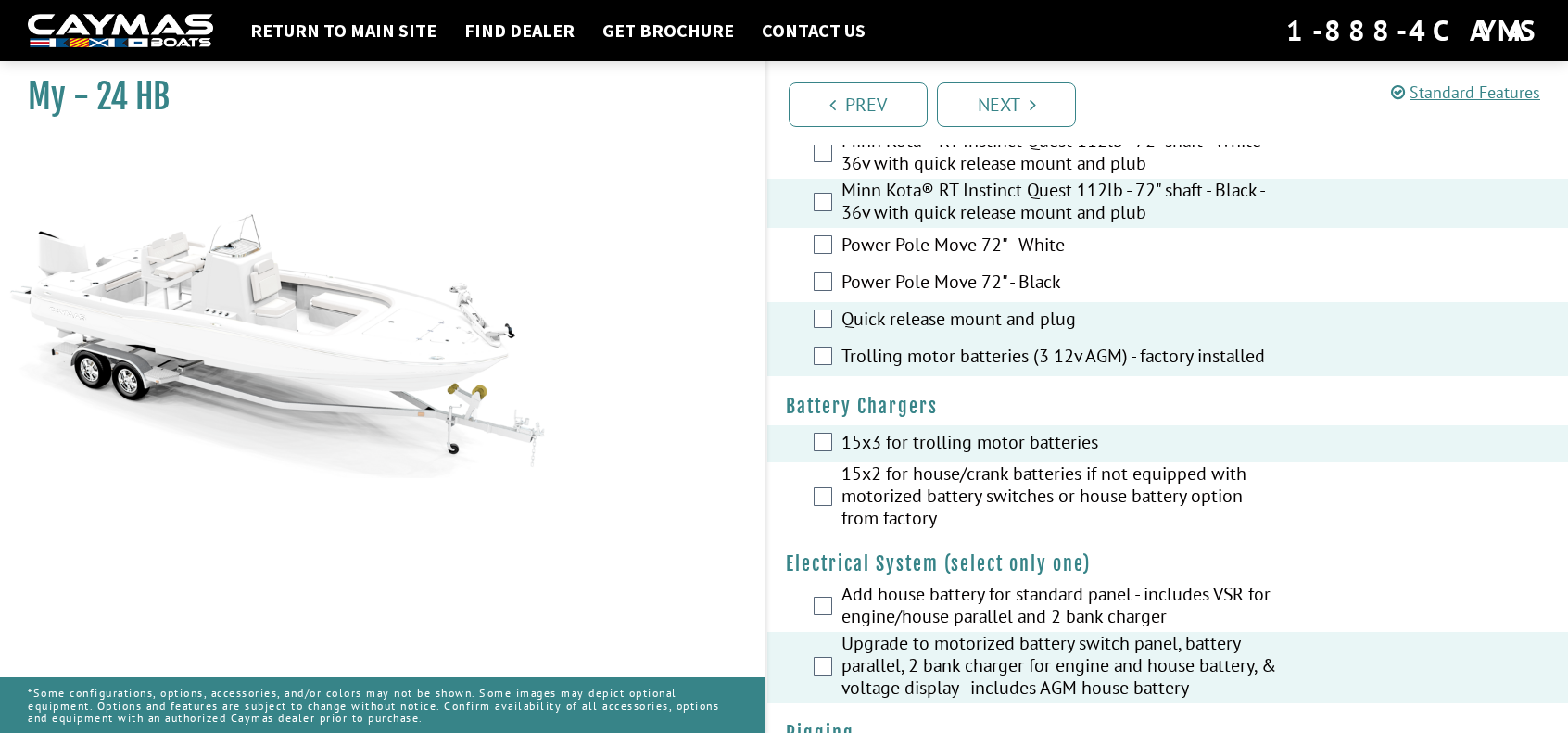
scroll to position [0, 0]
